Goal: Find specific page/section: Find specific page/section

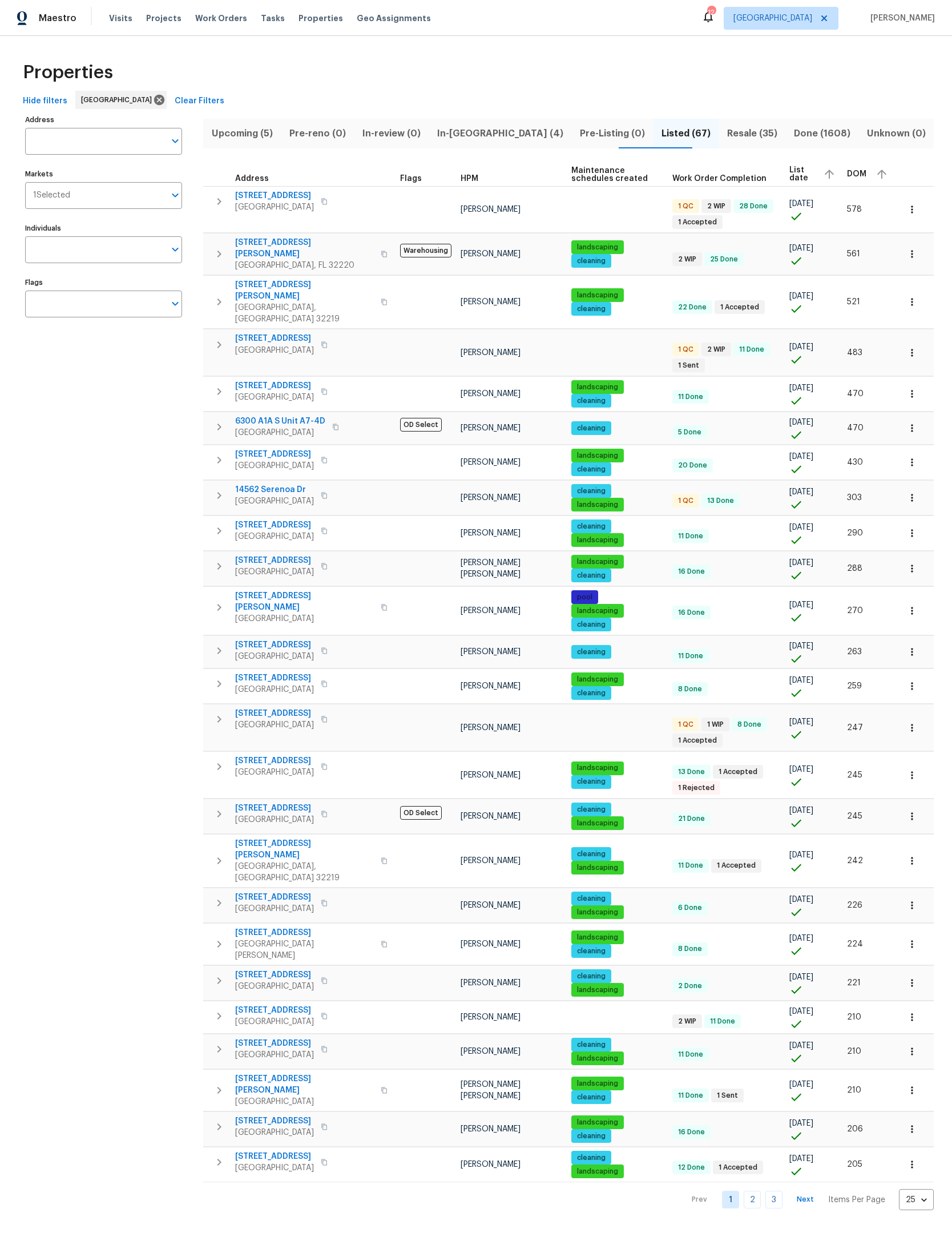
scroll to position [0, 30]
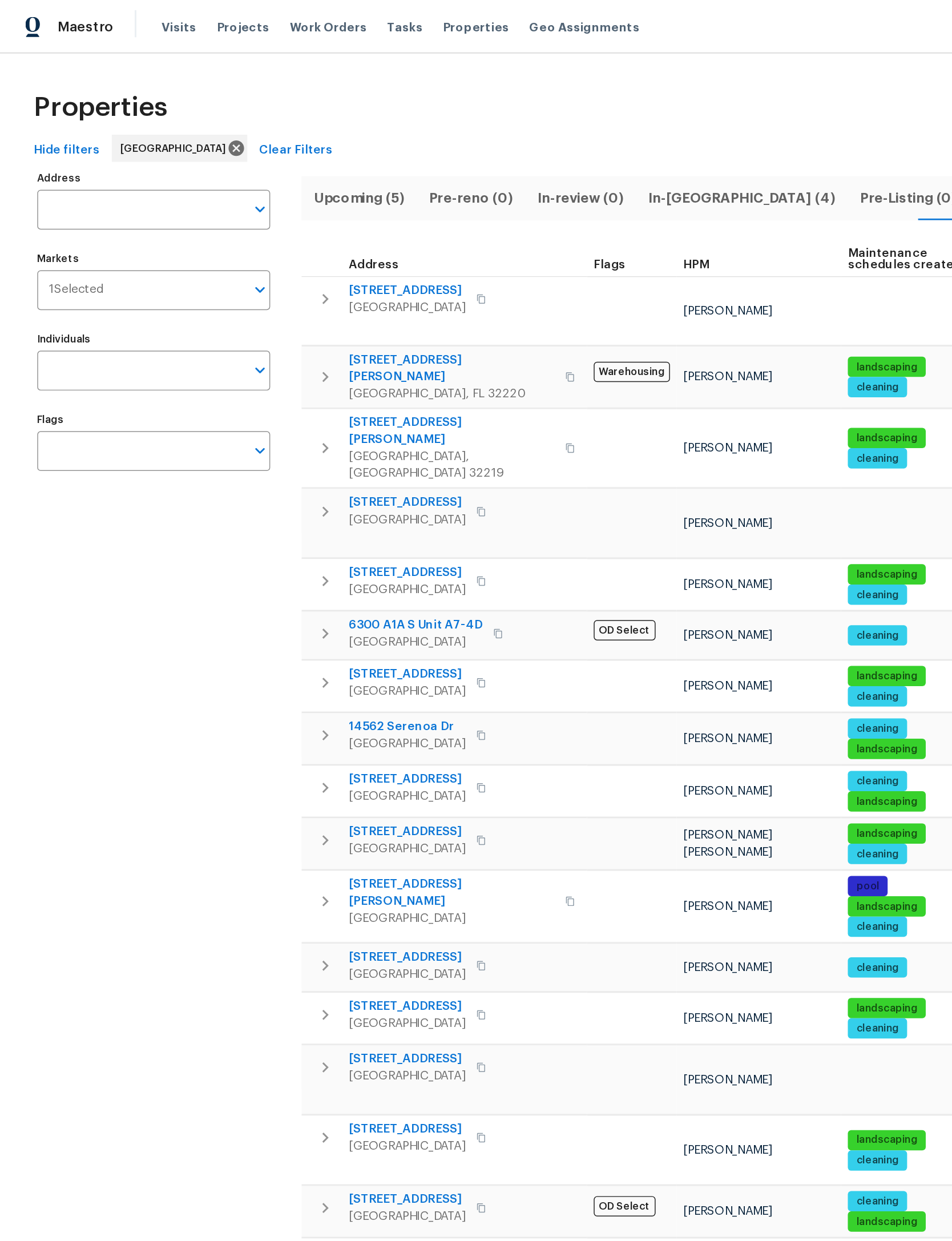
click at [164, 16] on span "Projects" at bounding box center [164, 18] width 35 height 12
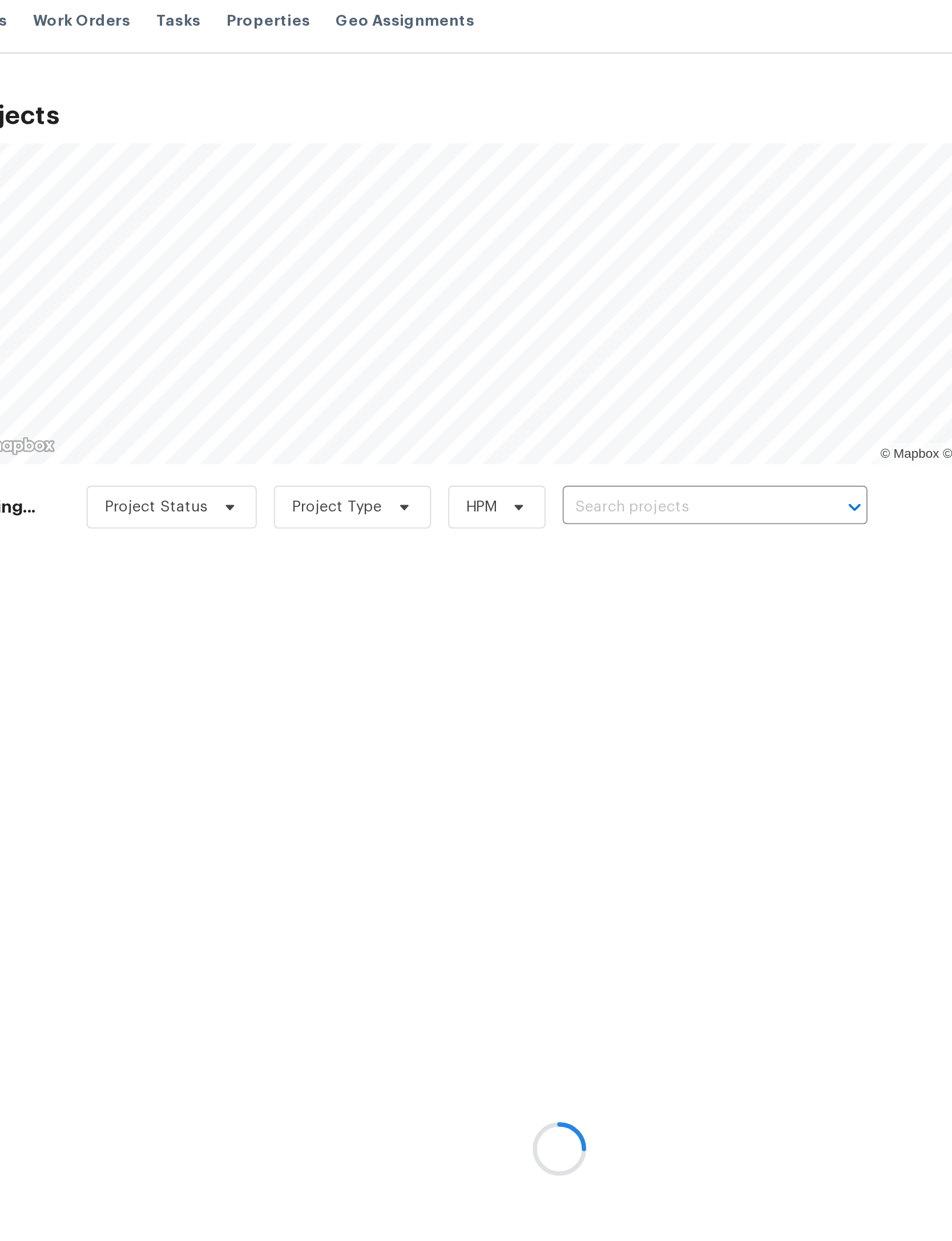
click at [420, 258] on div at bounding box center [476, 620] width 952 height 1241
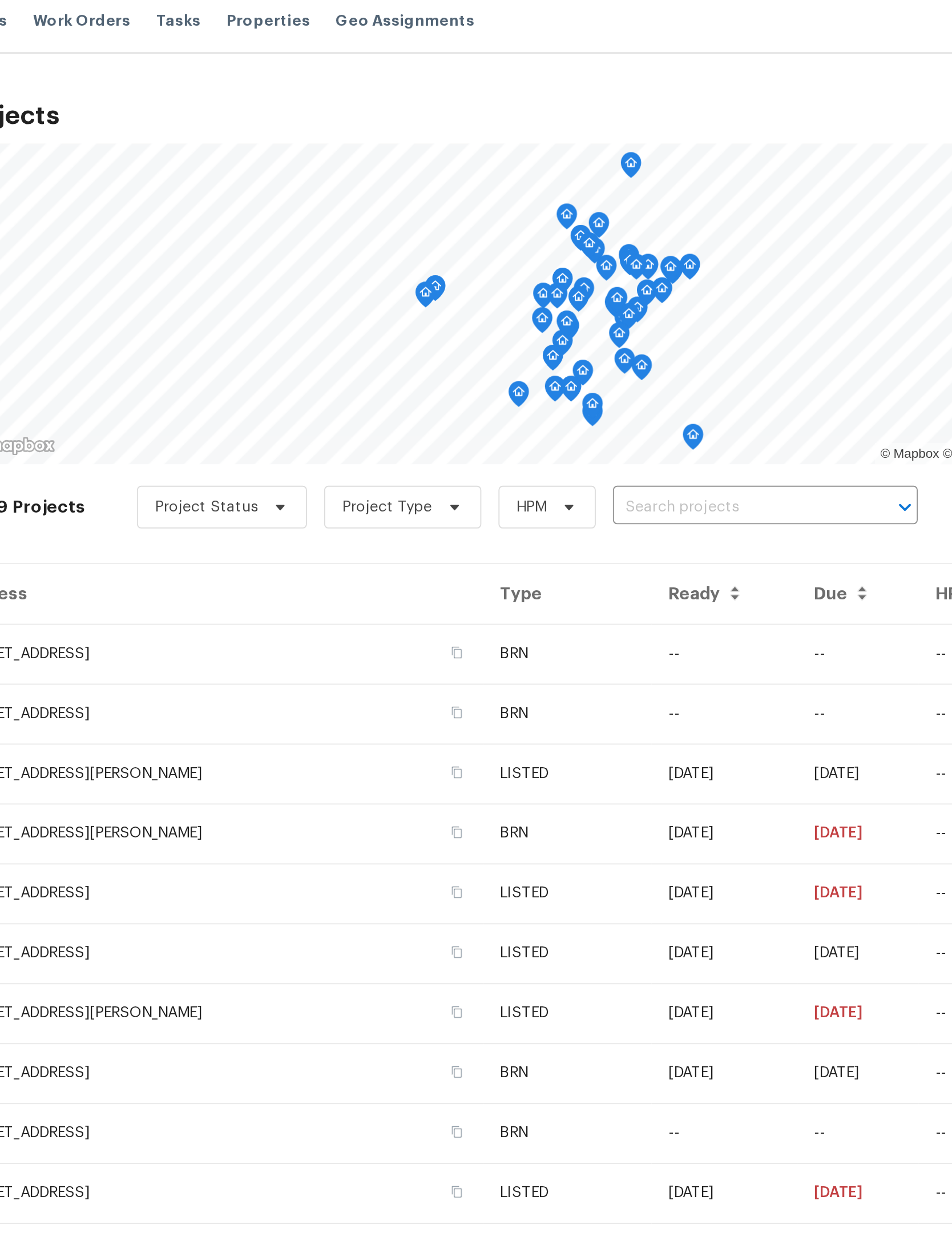
click at [505, 270] on input "text" at bounding box center [570, 278] width 131 height 18
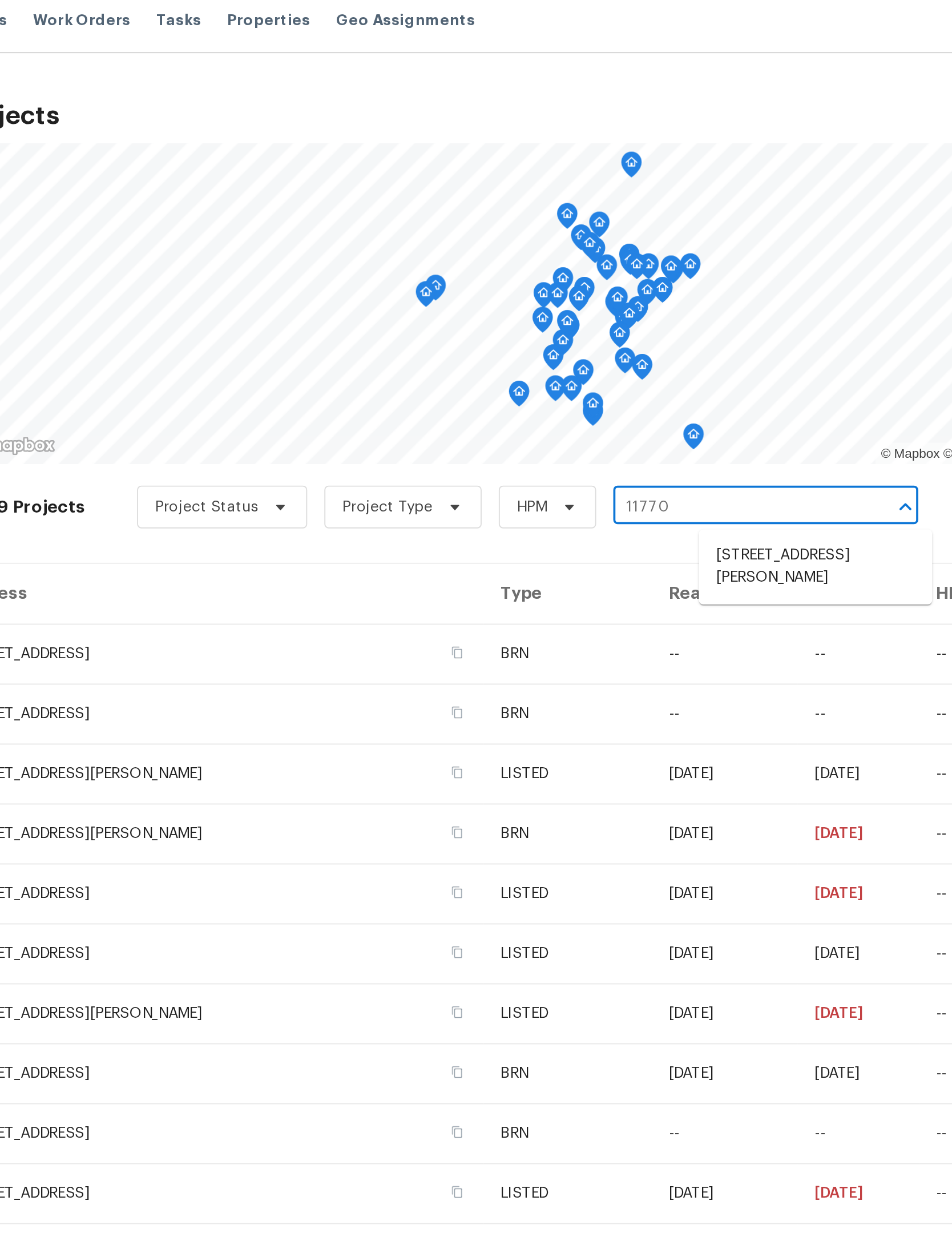
type input "11770"
click at [550, 307] on li "[STREET_ADDRESS][PERSON_NAME]" at bounding box center [612, 310] width 124 height 31
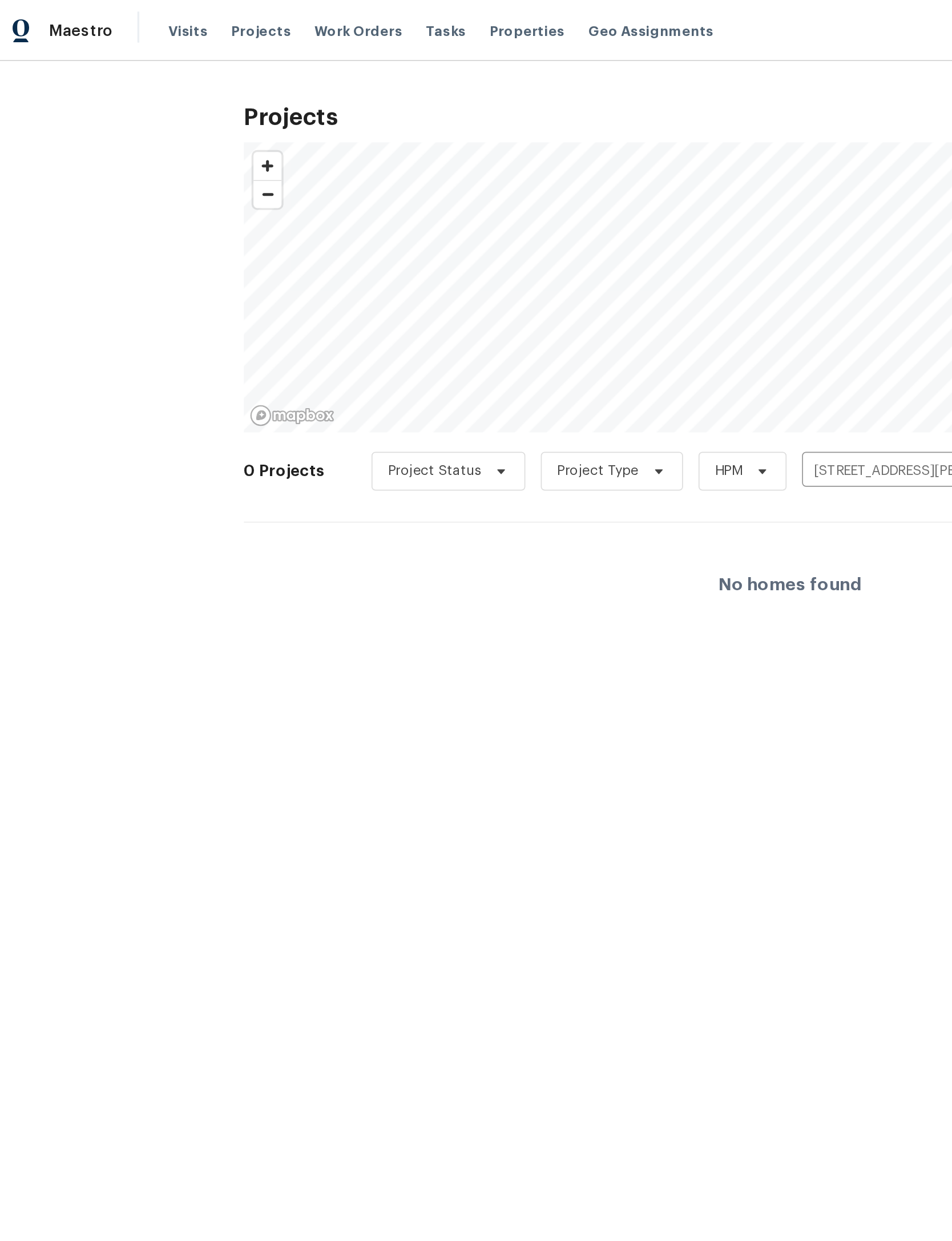
click at [156, 17] on span "Projects" at bounding box center [164, 18] width 35 height 12
click at [299, 13] on span "Properties" at bounding box center [320, 18] width 44 height 12
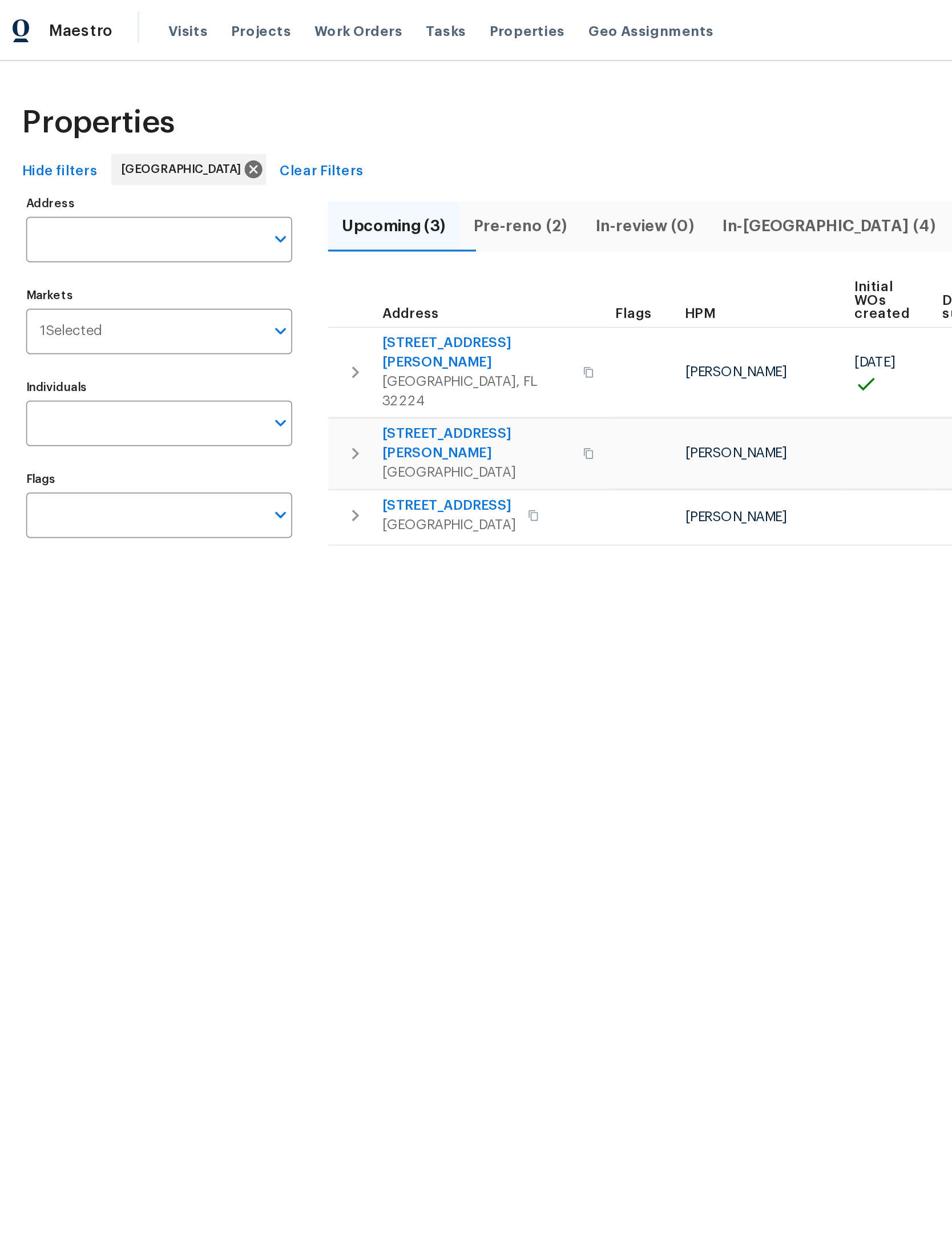
click at [70, 151] on input "Address" at bounding box center [95, 141] width 140 height 27
type input "11770 hu"
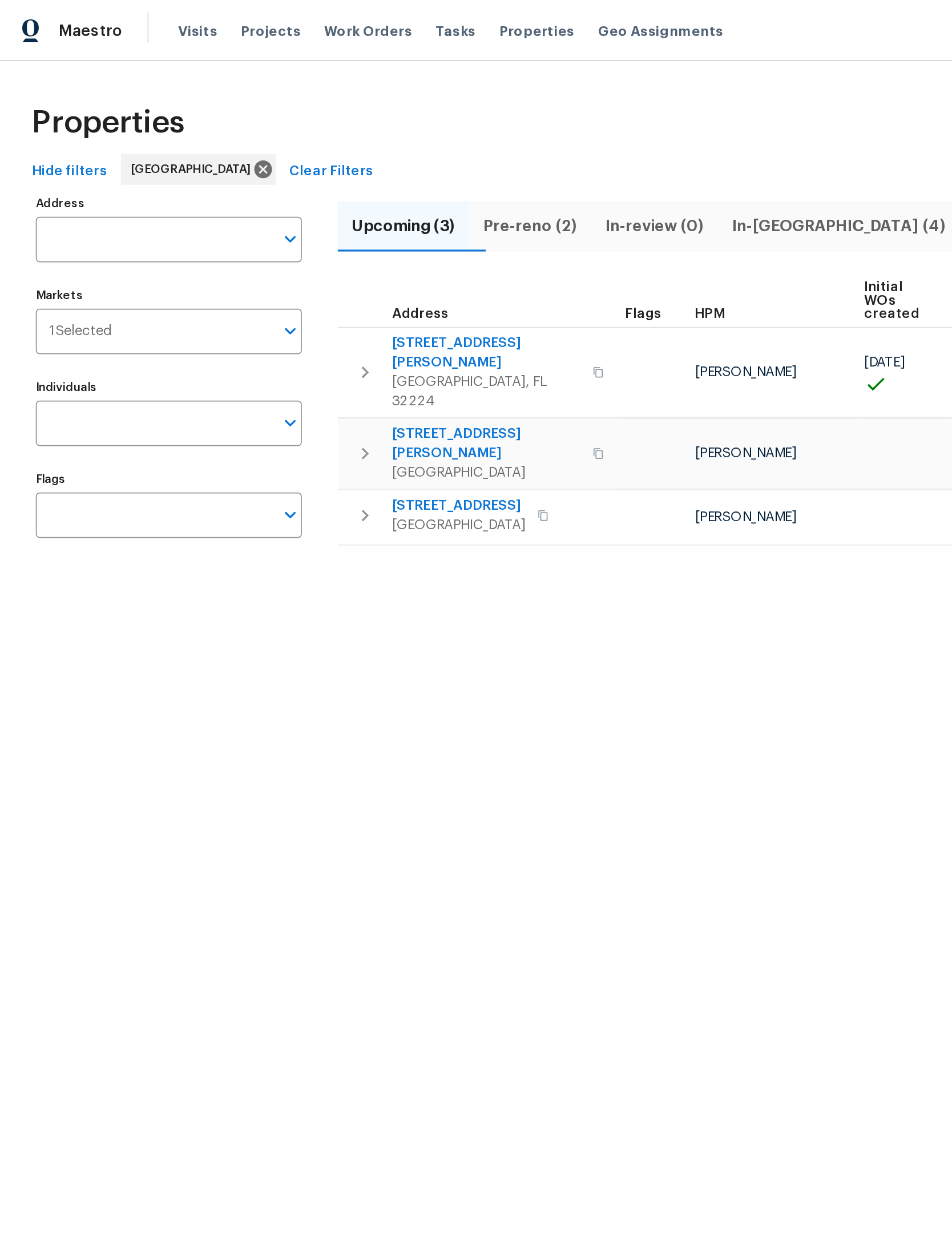
click at [63, 146] on input "Address" at bounding box center [95, 141] width 140 height 27
type input "11770 huckleberry"
click at [305, 19] on span "Properties" at bounding box center [320, 18] width 44 height 12
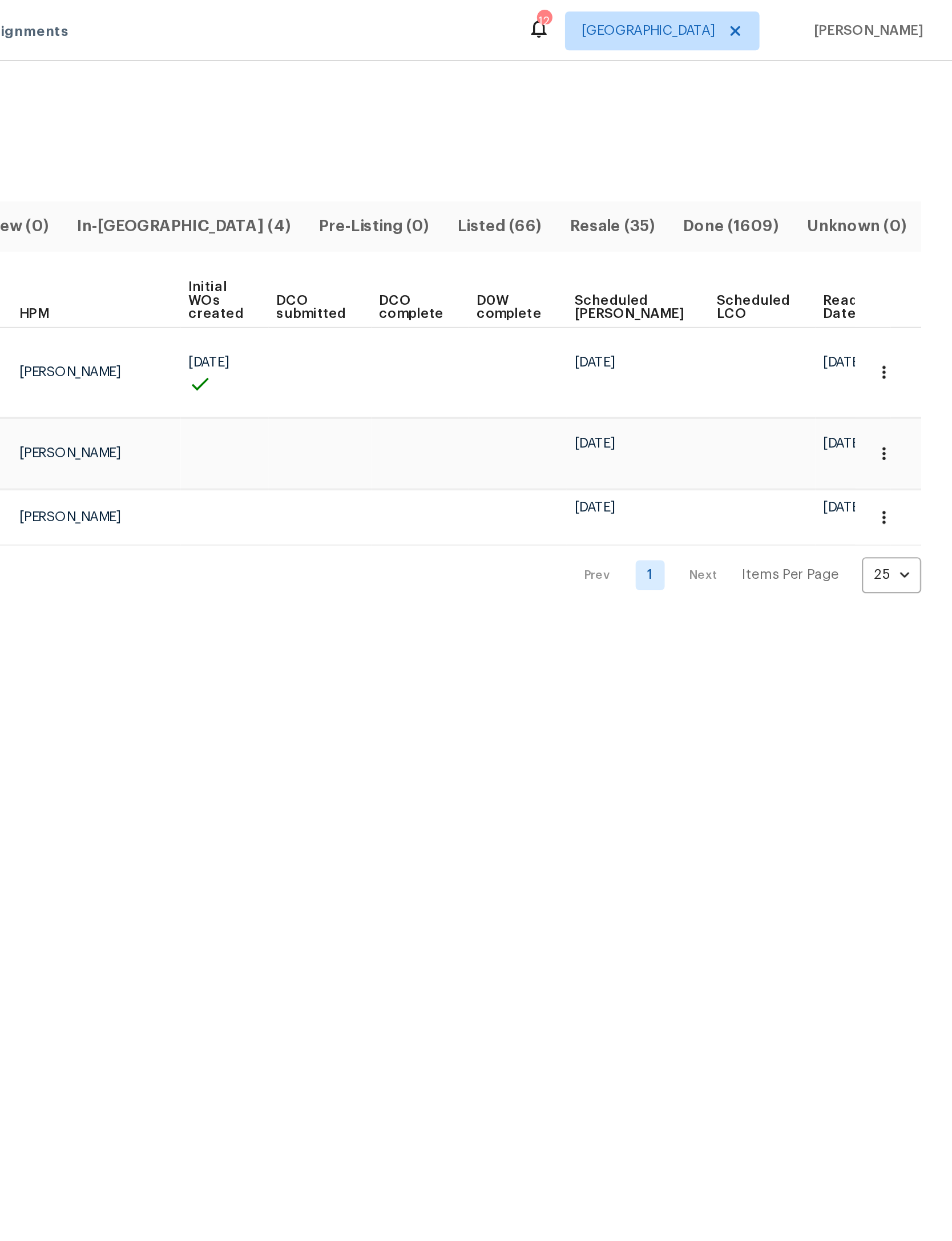
click at [906, 214] on icon "button" at bounding box center [912, 220] width 12 height 12
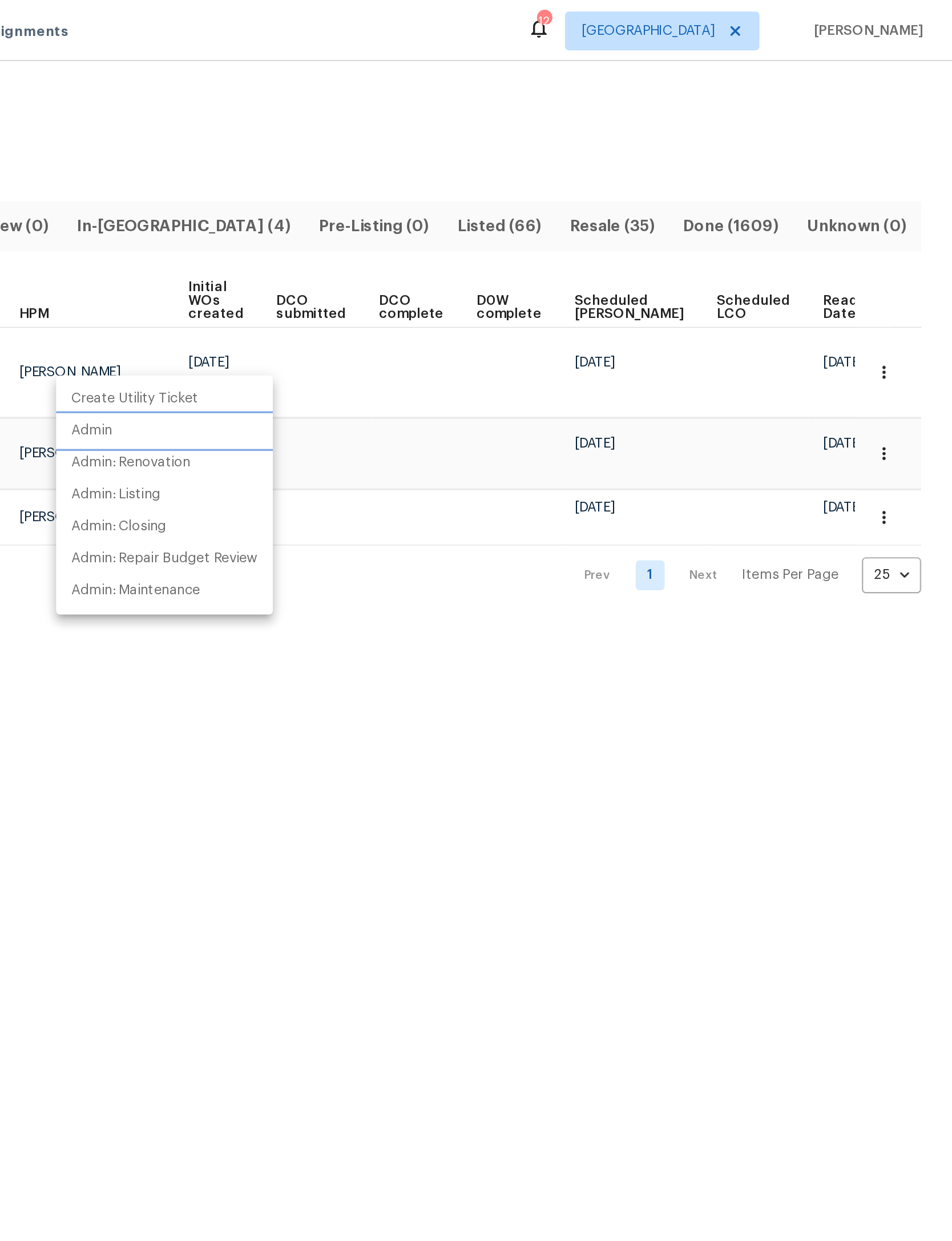
click at [424, 263] on li "Admin" at bounding box center [487, 254] width 128 height 19
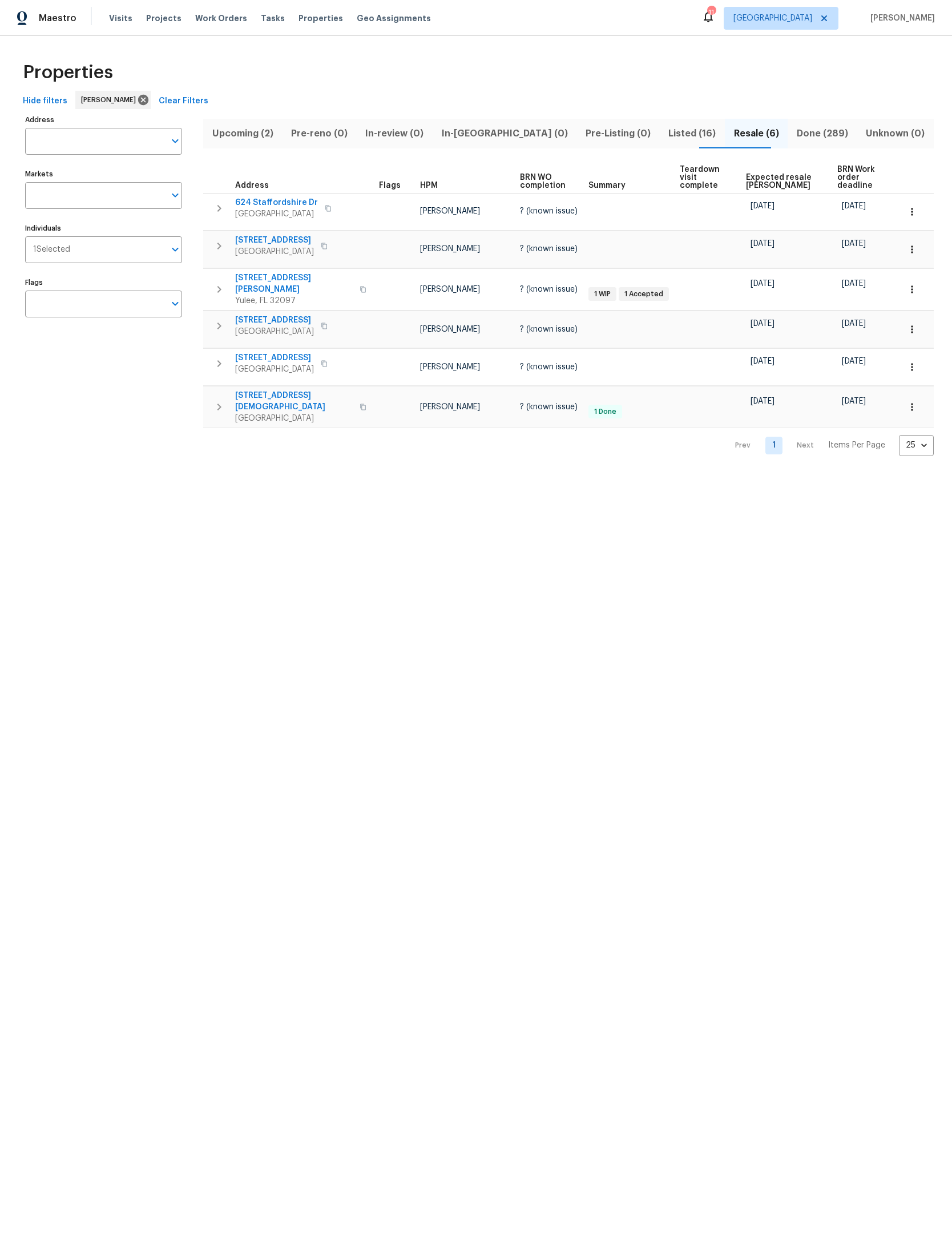
scroll to position [0, 12]
